Goal: Find specific page/section: Find specific page/section

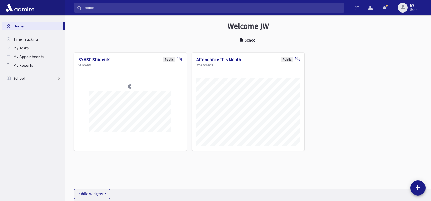
scroll to position [198, 366]
click at [21, 78] on span "School" at bounding box center [18, 78] width 11 height 5
click at [25, 94] on span "Attendance" at bounding box center [26, 95] width 20 height 5
click at [24, 105] on span "Entry" at bounding box center [25, 104] width 9 height 5
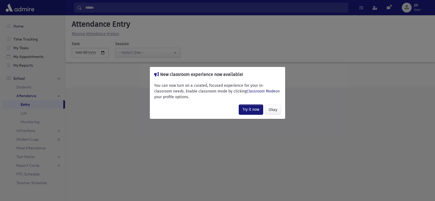
click at [247, 110] on link "Try it now" at bounding box center [251, 110] width 24 height 10
